Goal: Use online tool/utility: Utilize a website feature to perform a specific function

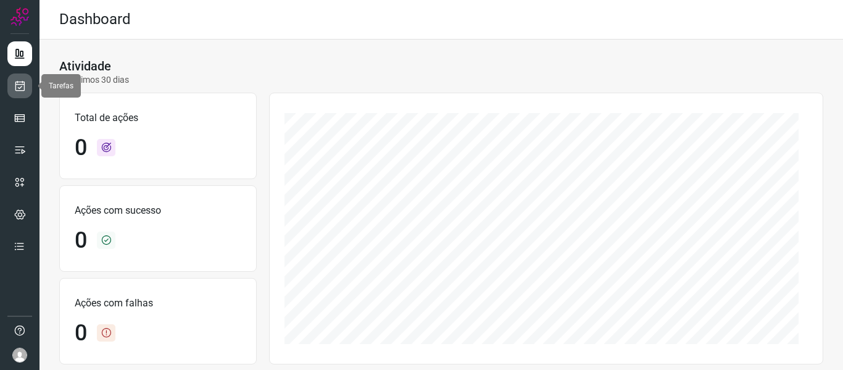
click at [25, 81] on icon at bounding box center [20, 86] width 13 height 12
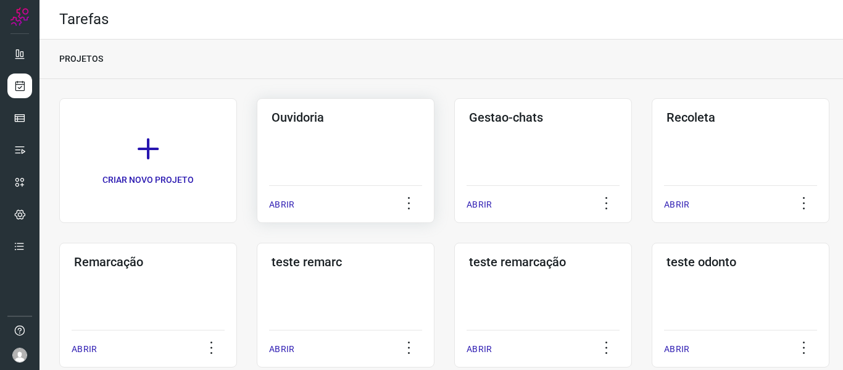
click at [297, 200] on div "ABRIR" at bounding box center [345, 200] width 153 height 31
click at [281, 204] on p "ABRIR" at bounding box center [281, 204] width 25 height 13
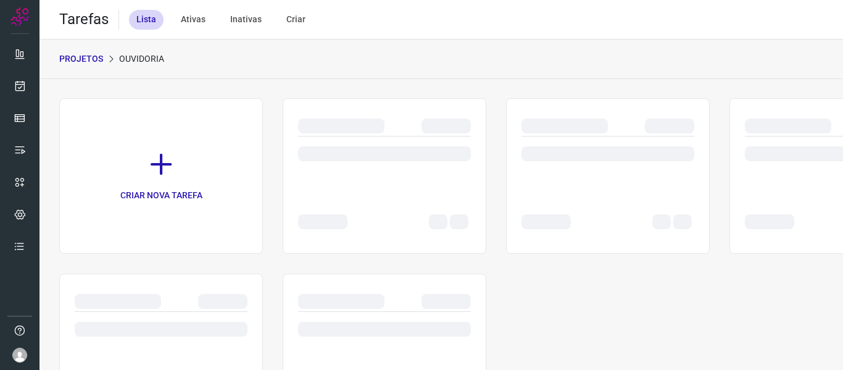
click at [281, 204] on div "CRIAR NOVA TAREFA" at bounding box center [441, 263] width 764 height 331
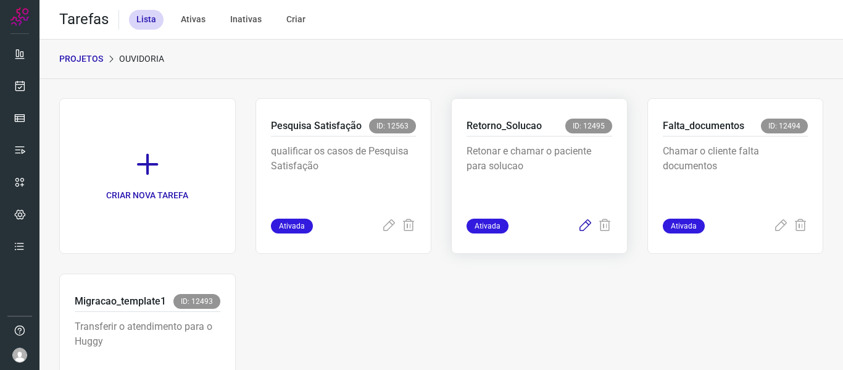
click at [582, 225] on icon at bounding box center [584, 225] width 15 height 15
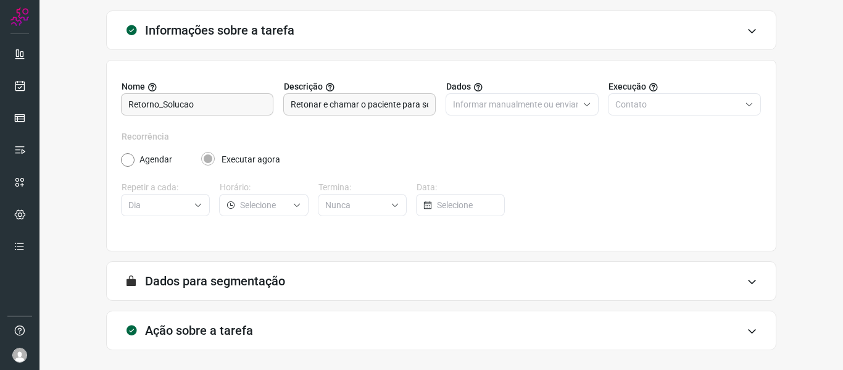
scroll to position [112, 0]
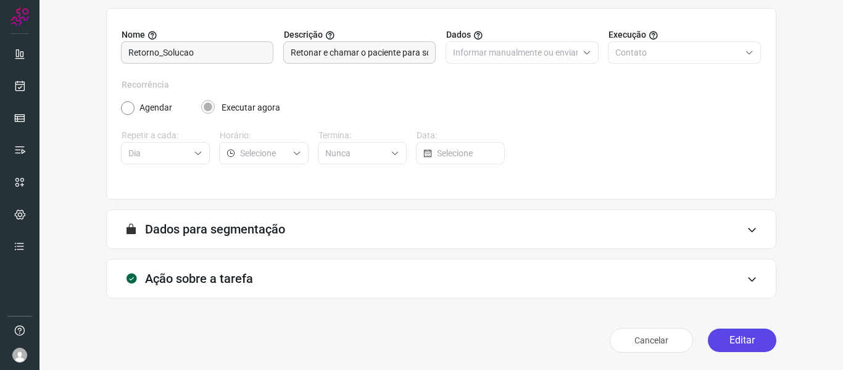
click at [708, 337] on button "Editar" at bounding box center [742, 339] width 68 height 23
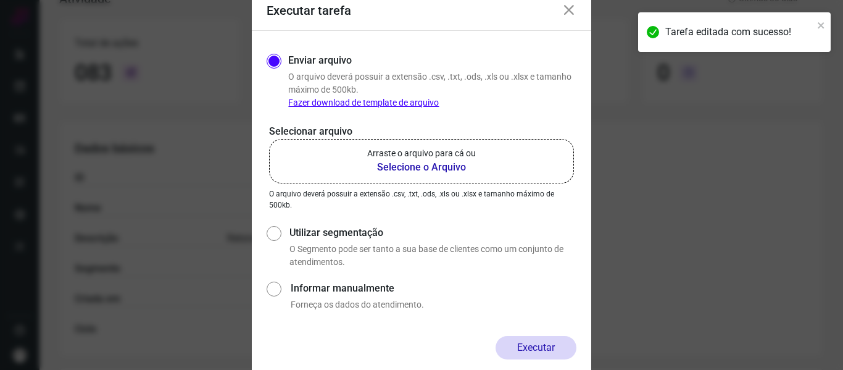
click at [367, 164] on b "Selecione o Arquivo" at bounding box center [421, 167] width 109 height 15
click at [0, 0] on input "Arraste o arquivo para cá ou Selecione o Arquivo" at bounding box center [0, 0] width 0 height 0
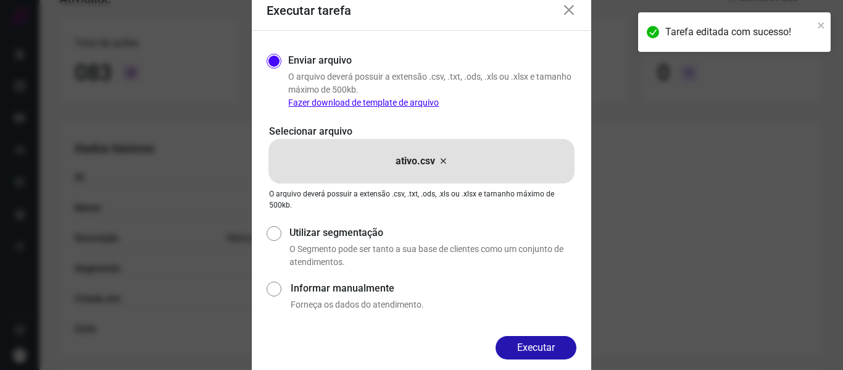
click at [551, 353] on button "Executar" at bounding box center [535, 347] width 81 height 23
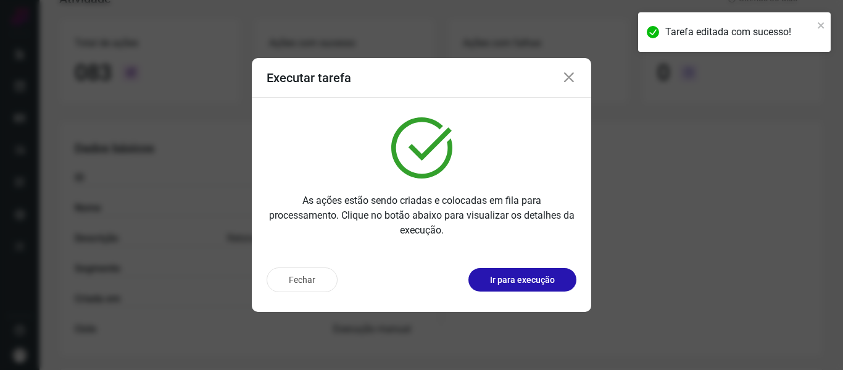
click at [526, 294] on div "Fechar Ir para execução" at bounding box center [421, 284] width 339 height 54
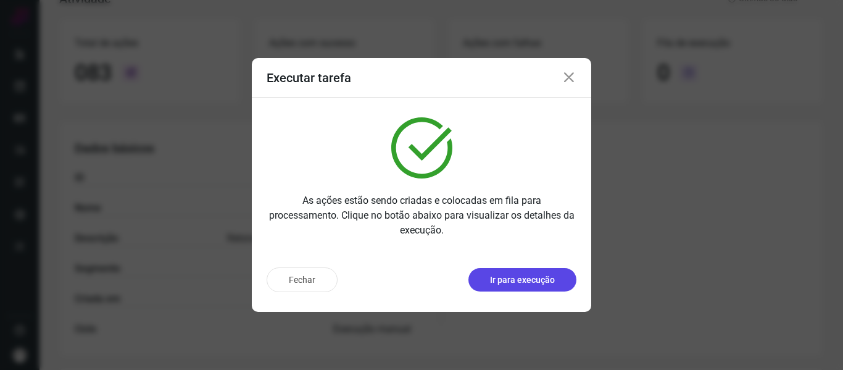
click at [523, 281] on p "Ir para execução" at bounding box center [522, 279] width 65 height 13
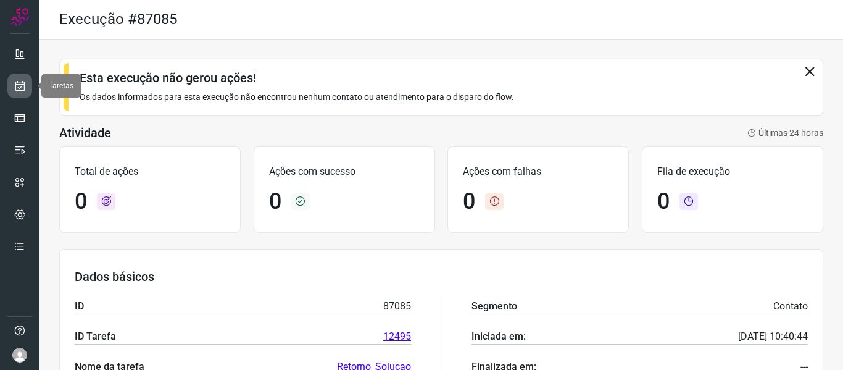
click at [28, 88] on link at bounding box center [19, 85] width 25 height 25
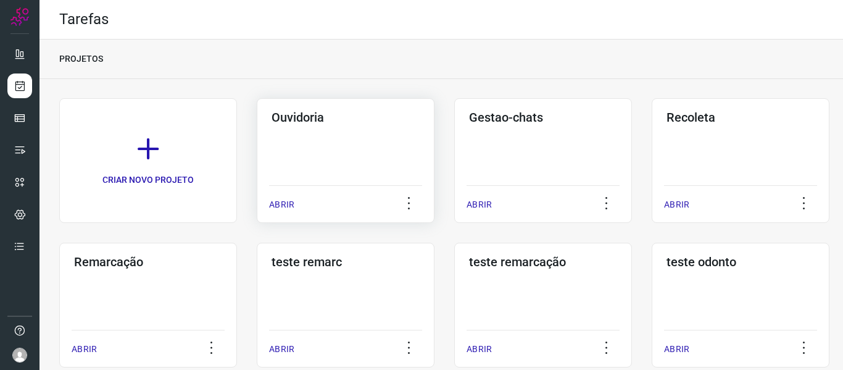
click at [286, 209] on p "ABRIR" at bounding box center [281, 204] width 25 height 13
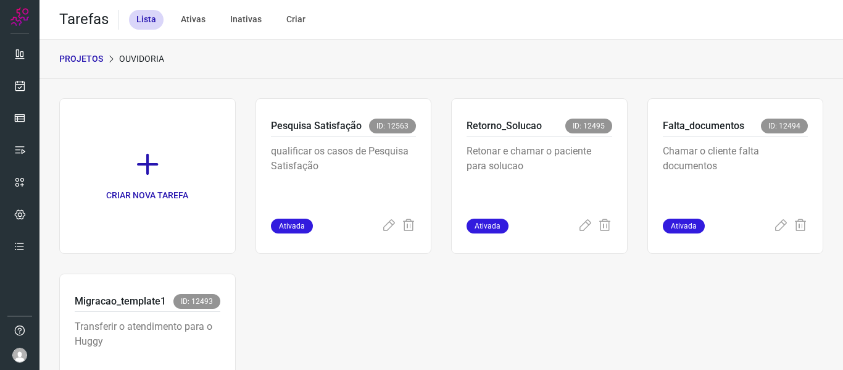
click at [381, 57] on div "PROJETOS Ouvidoria" at bounding box center [440, 58] width 803 height 39
click at [583, 228] on icon at bounding box center [584, 225] width 15 height 15
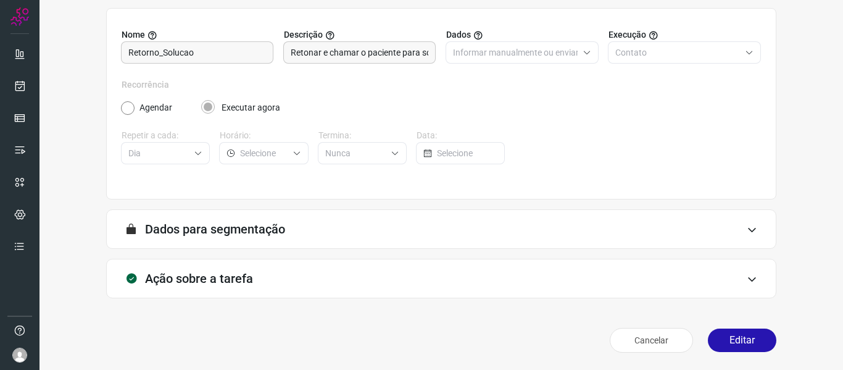
scroll to position [112, 0]
click at [723, 340] on button "Editar" at bounding box center [742, 339] width 68 height 23
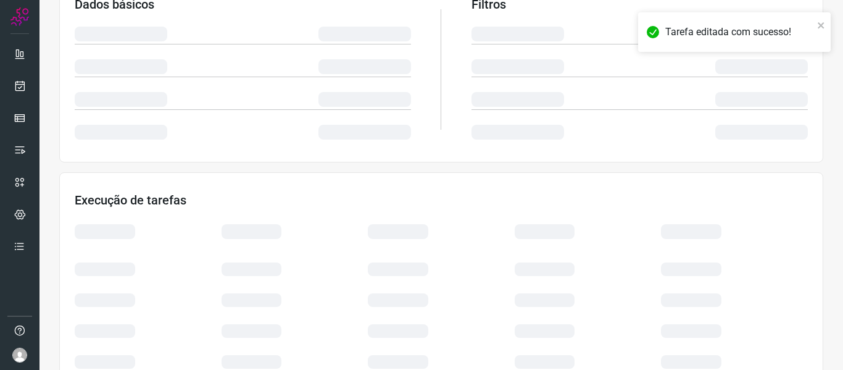
scroll to position [290, 0]
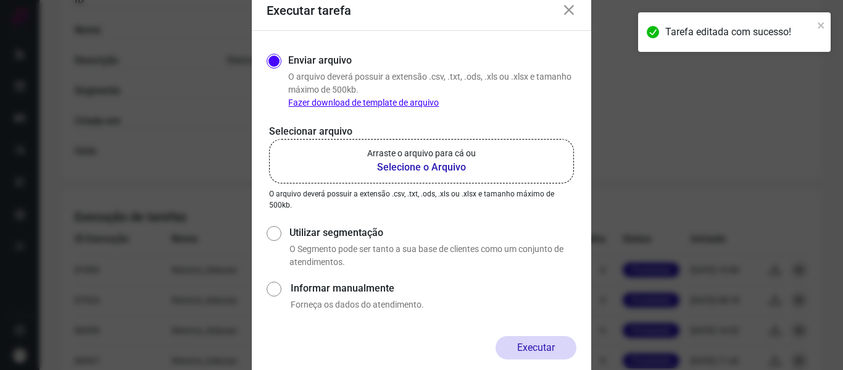
click at [489, 163] on label "Arraste o arquivo para cá ou Selecione o Arquivo" at bounding box center [421, 161] width 305 height 44
click at [0, 0] on input "Arraste o arquivo para cá ou Selecione o Arquivo" at bounding box center [0, 0] width 0 height 0
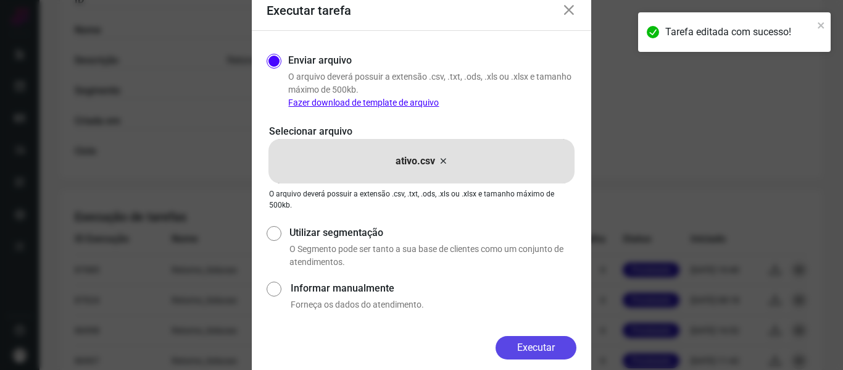
click at [539, 352] on button "Executar" at bounding box center [535, 347] width 81 height 23
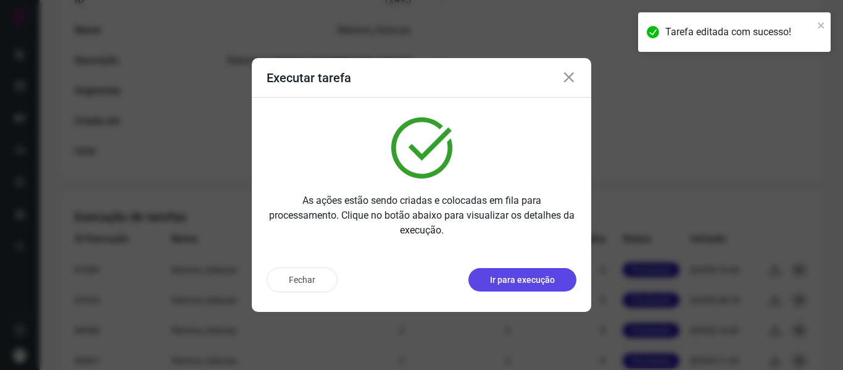
click at [541, 283] on p "Ir para execução" at bounding box center [522, 279] width 65 height 13
